Goal: Information Seeking & Learning: Compare options

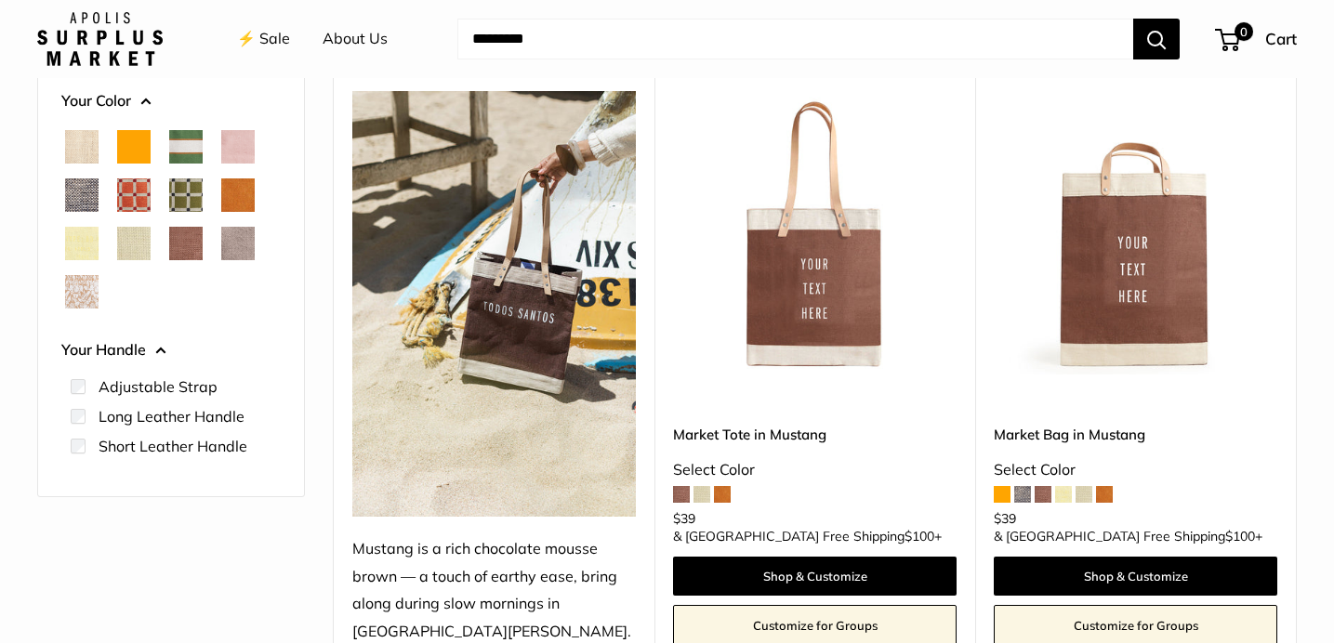
scroll to position [310, 0]
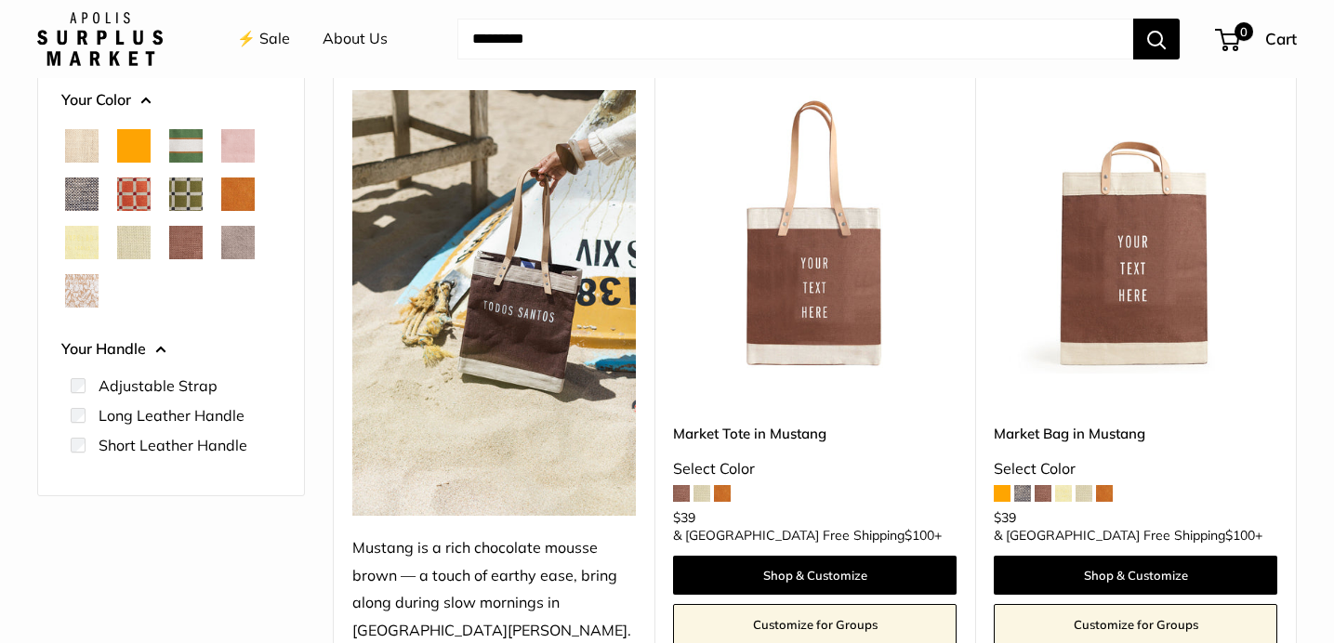
click at [0, 0] on img at bounding box center [0, 0] width 0 height 0
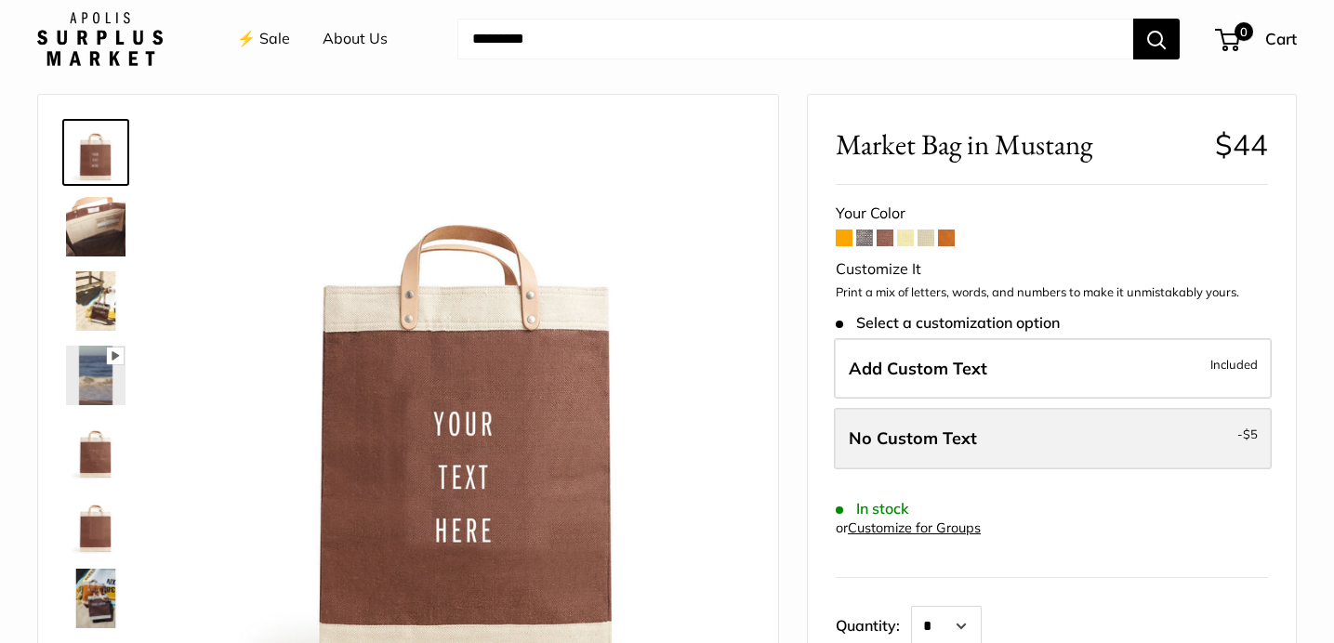
scroll to position [59, 0]
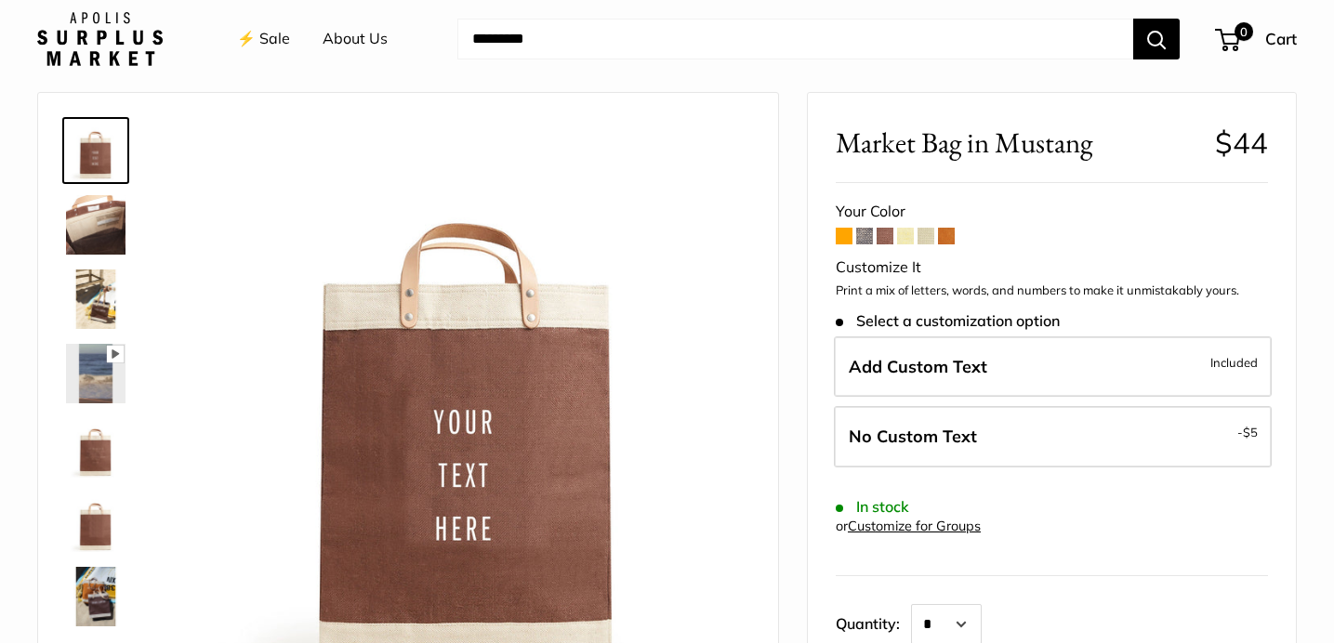
click at [866, 242] on span at bounding box center [864, 236] width 17 height 17
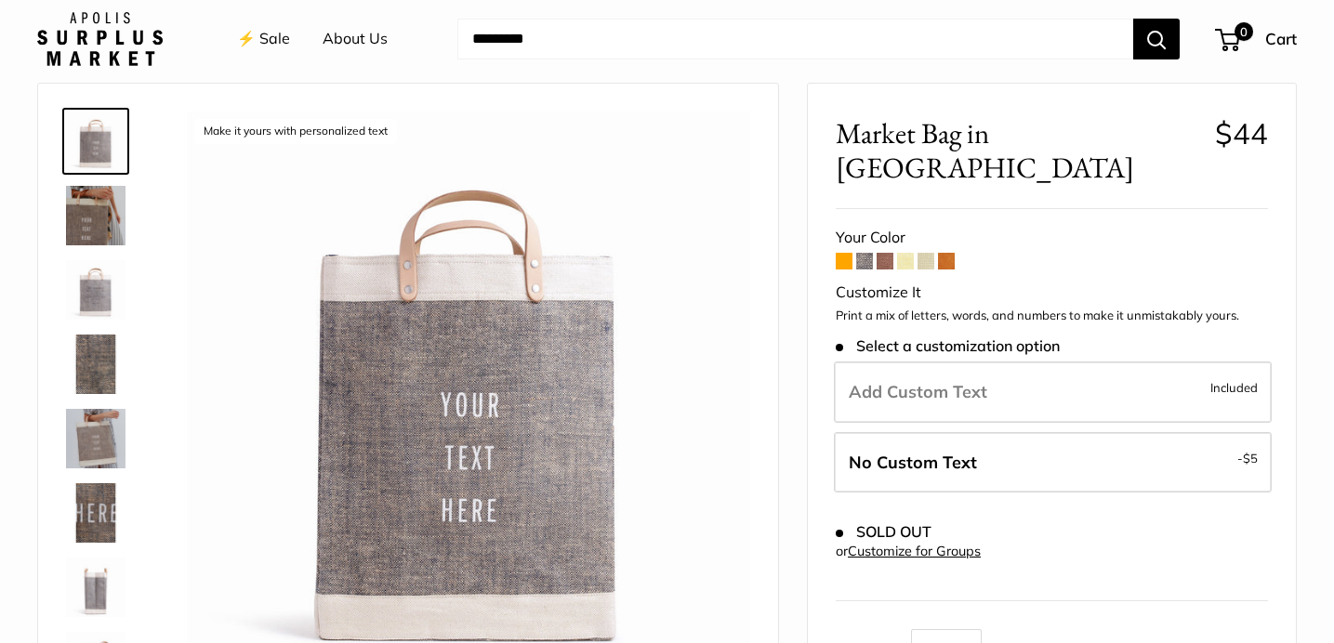
scroll to position [94, 0]
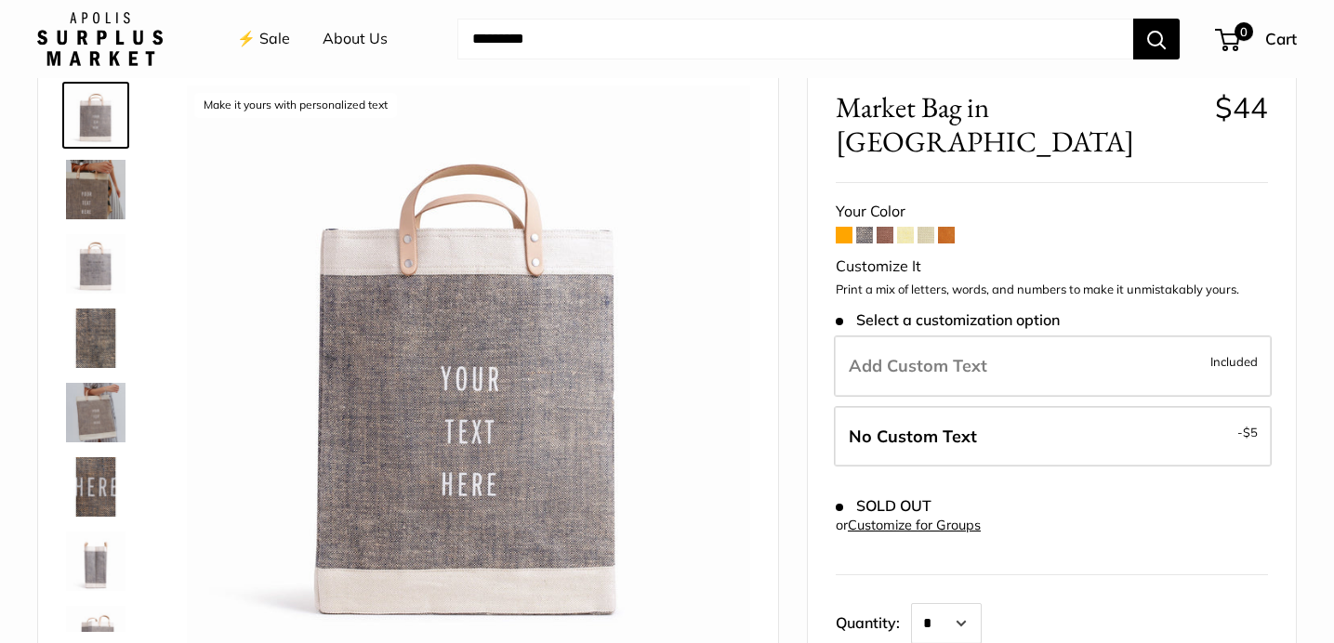
click at [889, 227] on span at bounding box center [885, 235] width 17 height 17
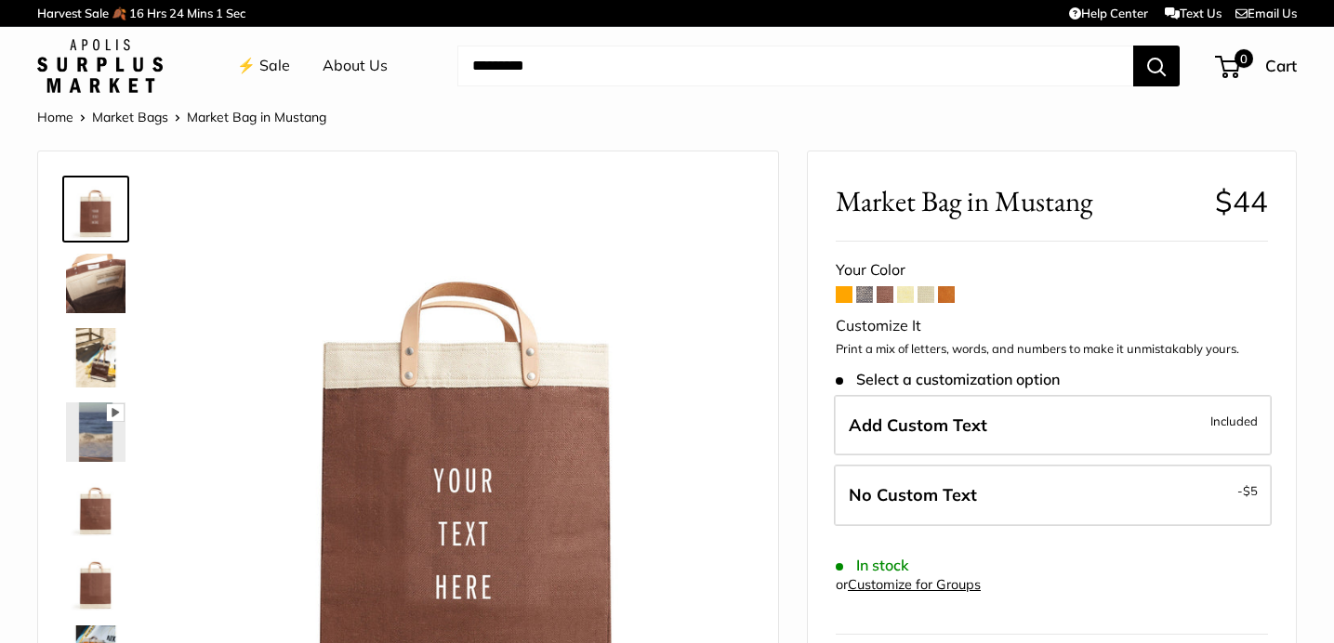
click at [843, 296] on span at bounding box center [844, 294] width 17 height 17
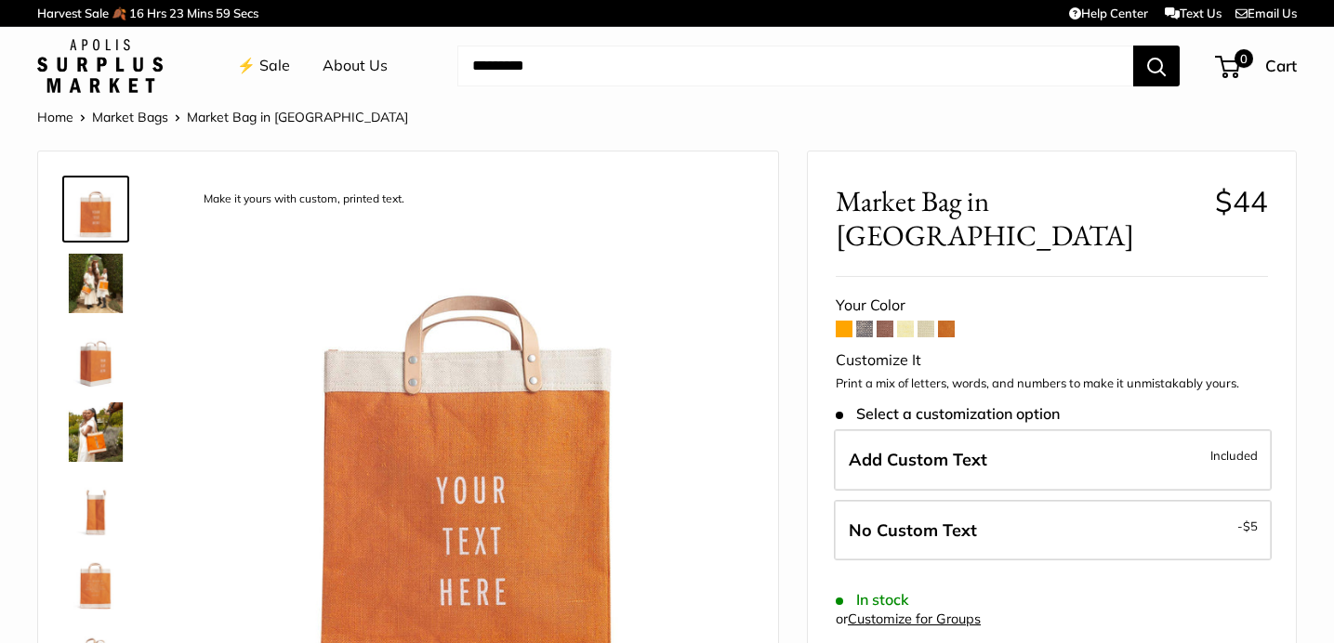
click at [949, 321] on span at bounding box center [946, 329] width 17 height 17
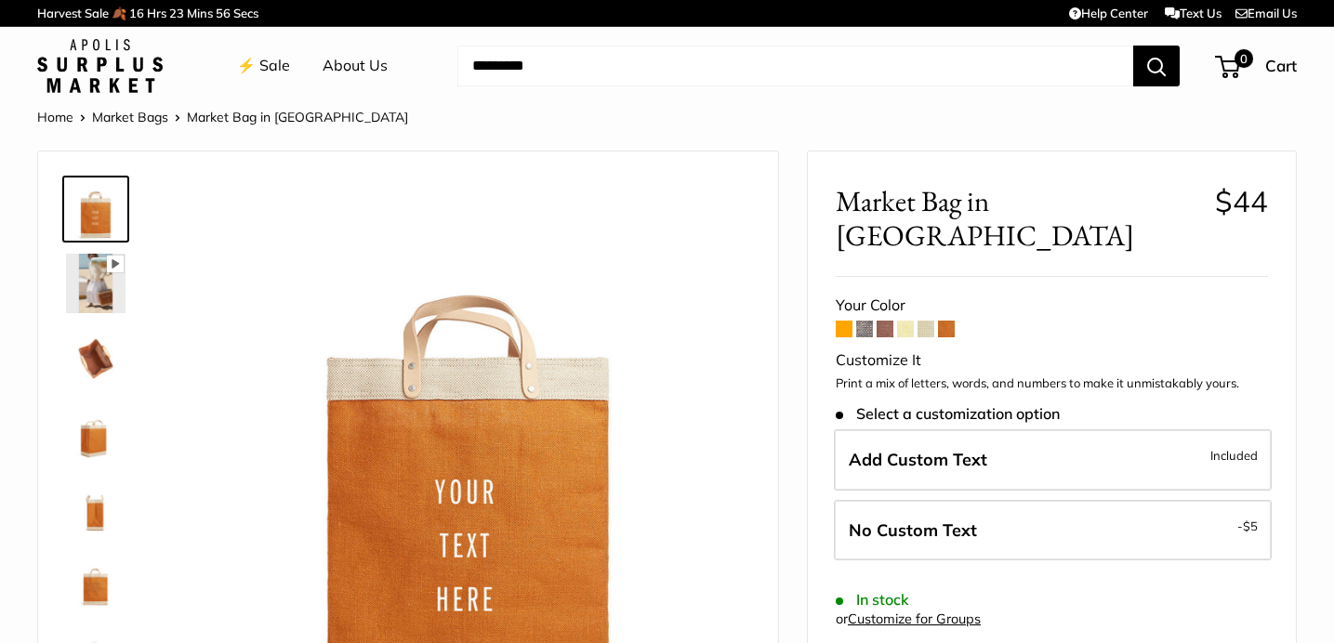
click at [932, 321] on span at bounding box center [925, 329] width 17 height 17
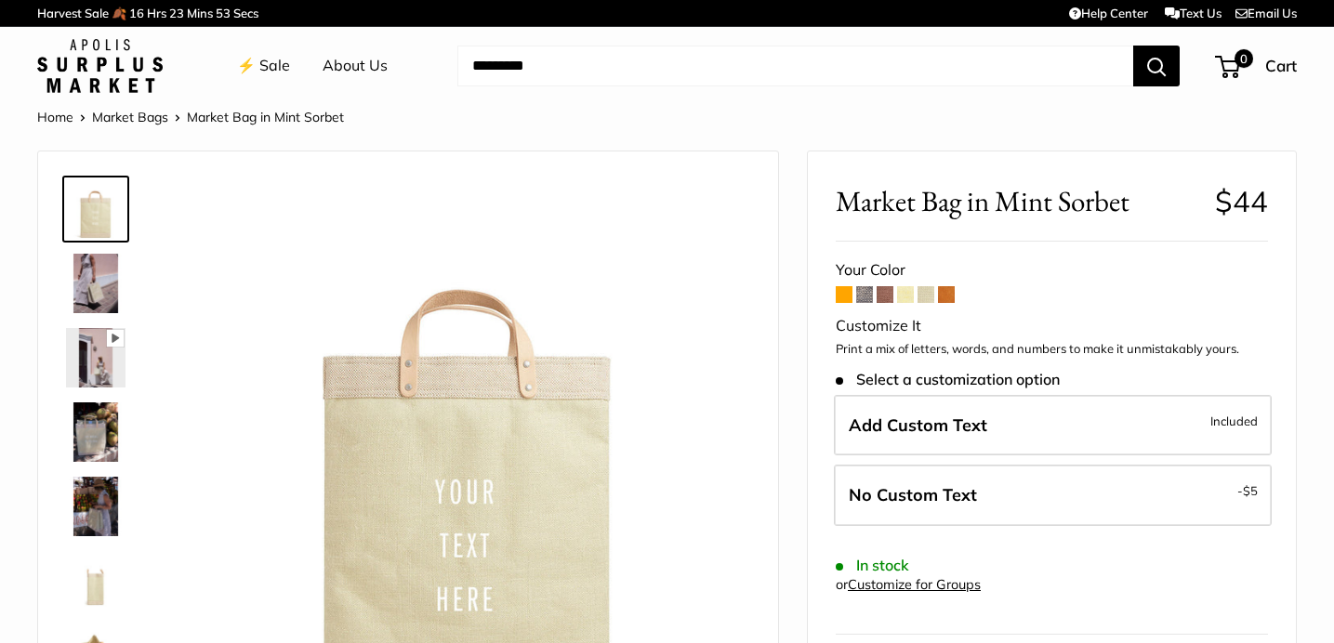
click at [902, 294] on span at bounding box center [905, 294] width 17 height 17
